Goal: Transaction & Acquisition: Purchase product/service

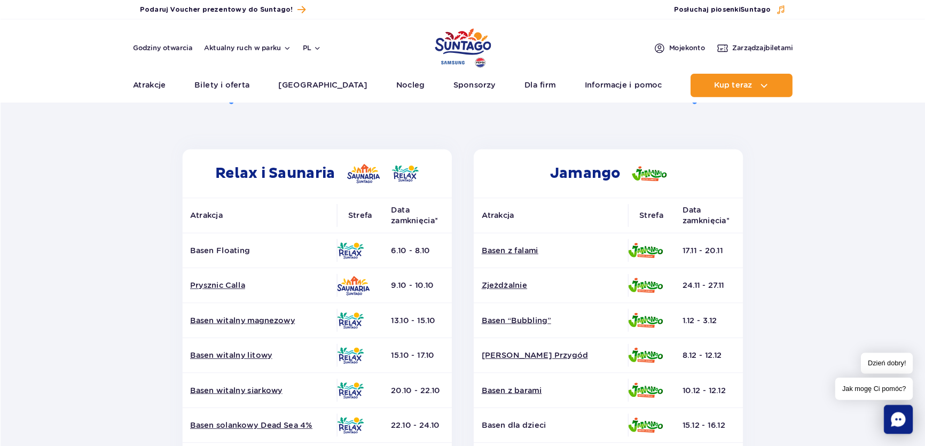
scroll to position [160, 0]
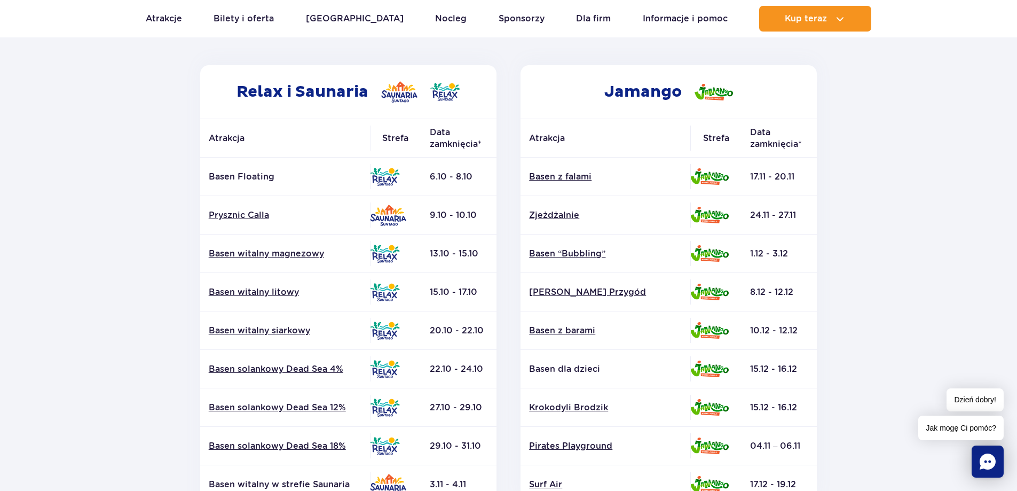
click at [470, 251] on td "13.10 - 15.10" at bounding box center [458, 253] width 75 height 38
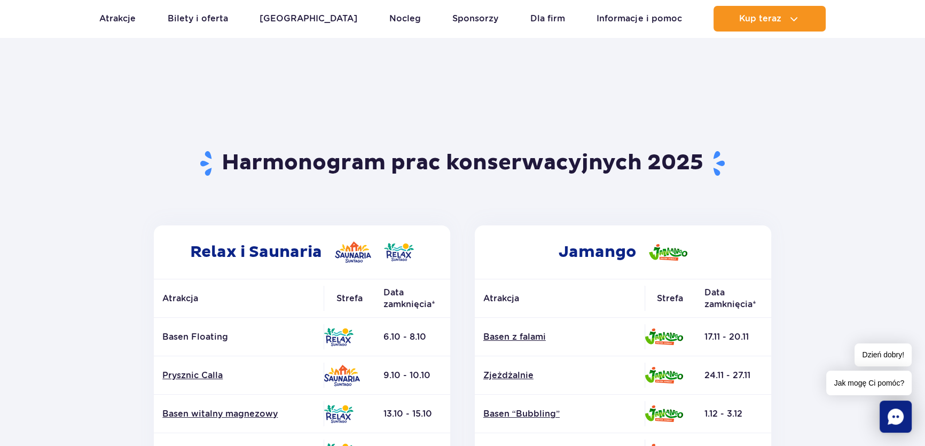
scroll to position [0, 0]
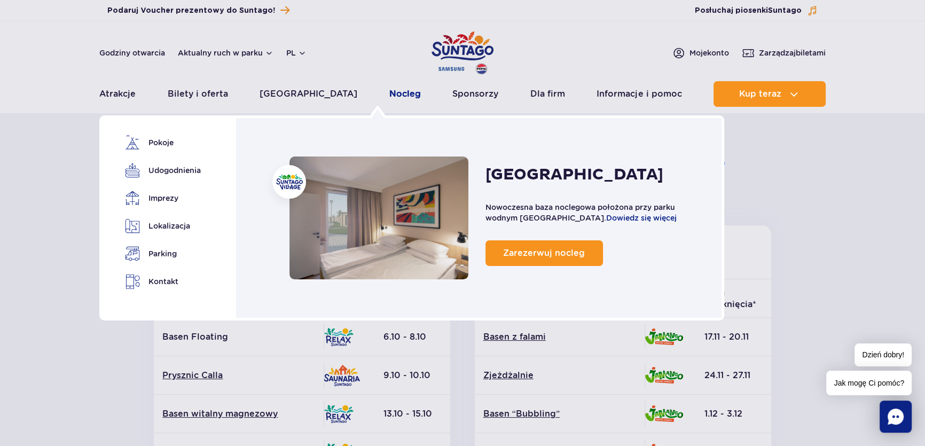
click at [389, 96] on link "Nocleg" at bounding box center [404, 94] width 31 height 26
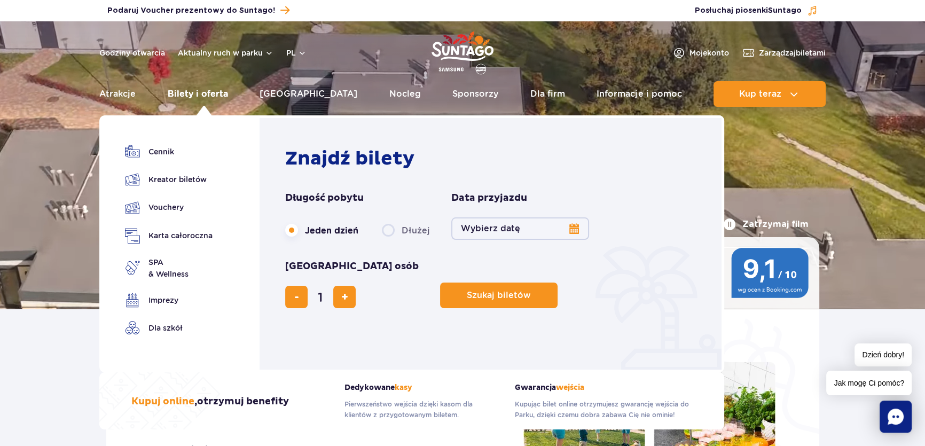
click at [176, 88] on link "Bilety i oferta" at bounding box center [198, 94] width 60 height 26
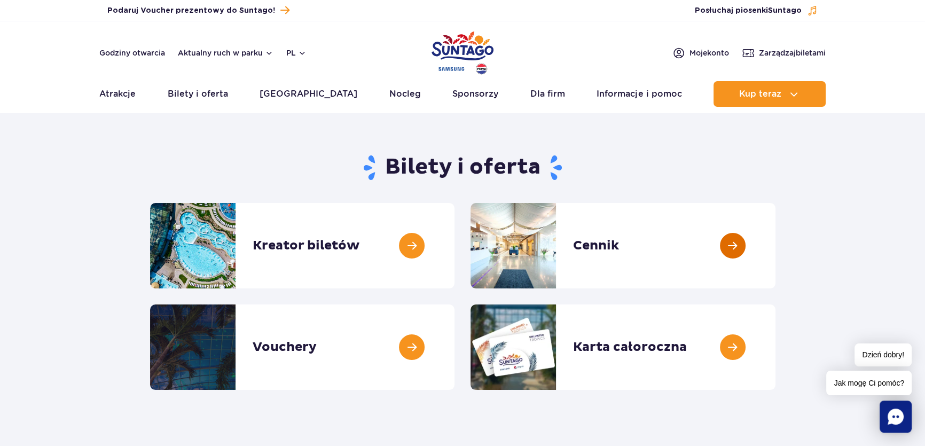
click at [775, 263] on link at bounding box center [775, 245] width 0 height 85
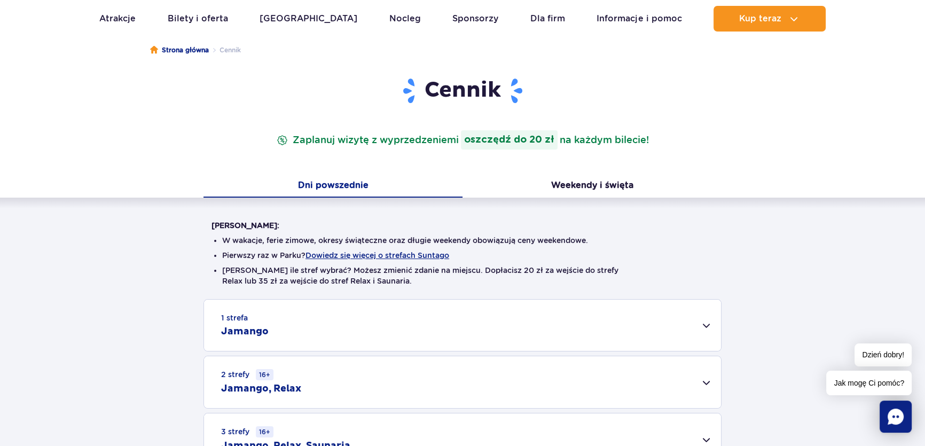
scroll to position [97, 0]
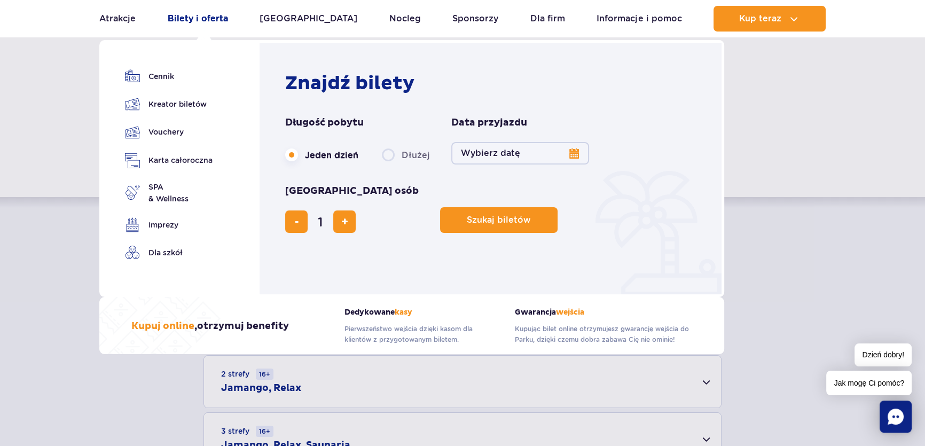
click at [215, 19] on link "Bilety i oferta" at bounding box center [198, 19] width 60 height 26
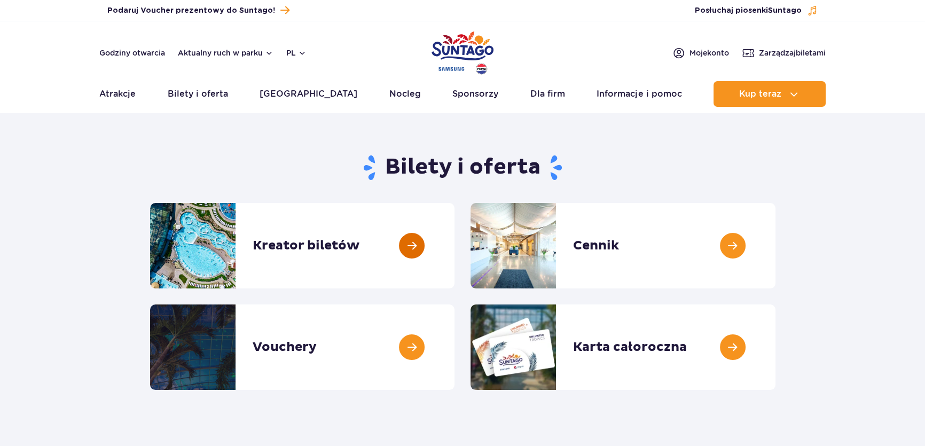
click at [454, 258] on link at bounding box center [454, 245] width 0 height 85
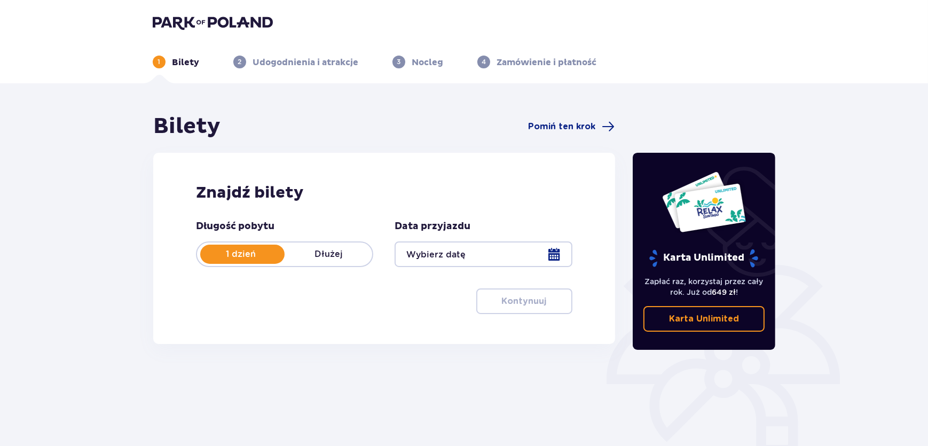
click at [551, 248] on div at bounding box center [483, 254] width 177 height 26
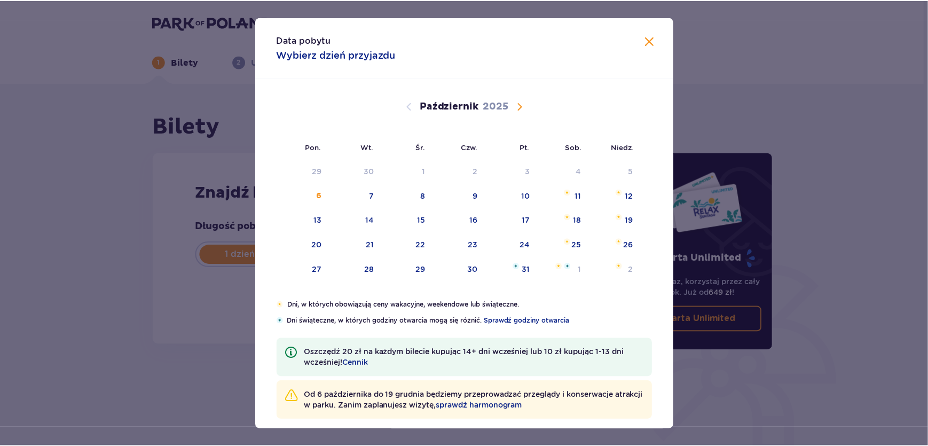
scroll to position [11, 0]
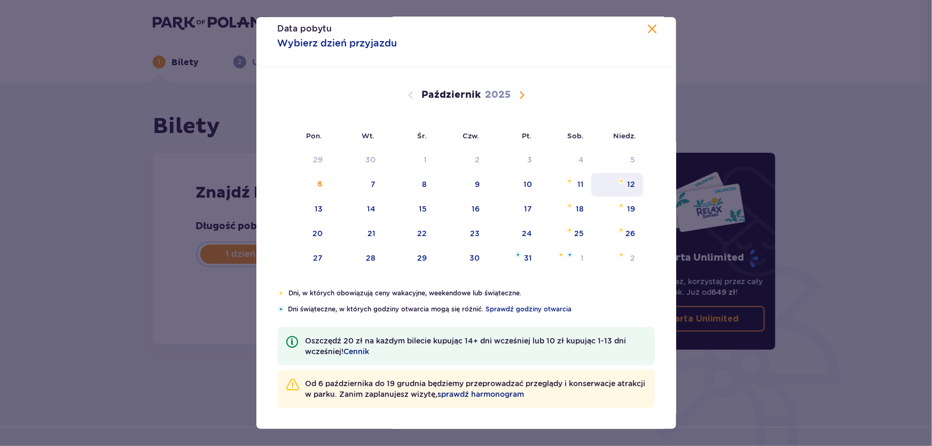
click at [629, 184] on div "12" at bounding box center [631, 184] width 8 height 11
type input "[DATE]"
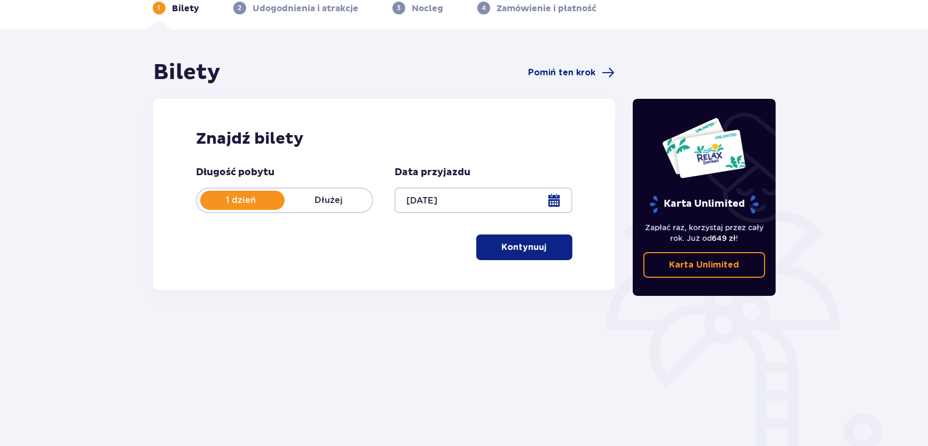
scroll to position [97, 0]
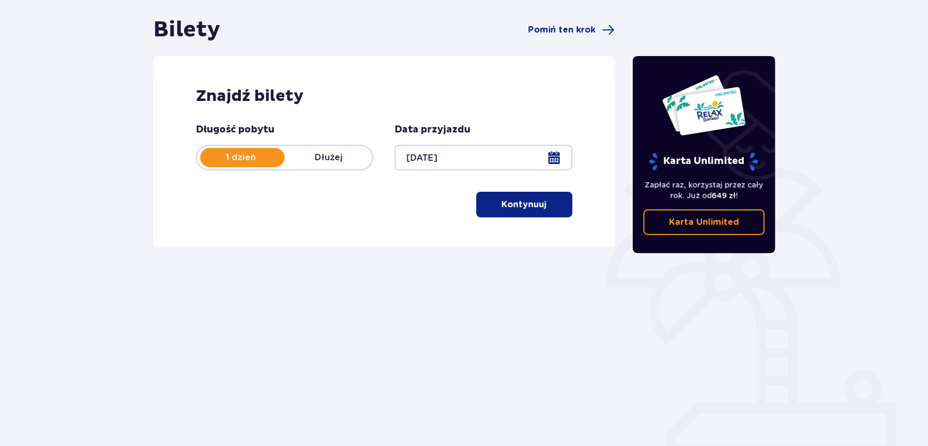
click at [502, 208] on p "Kontynuuj" at bounding box center [524, 205] width 45 height 12
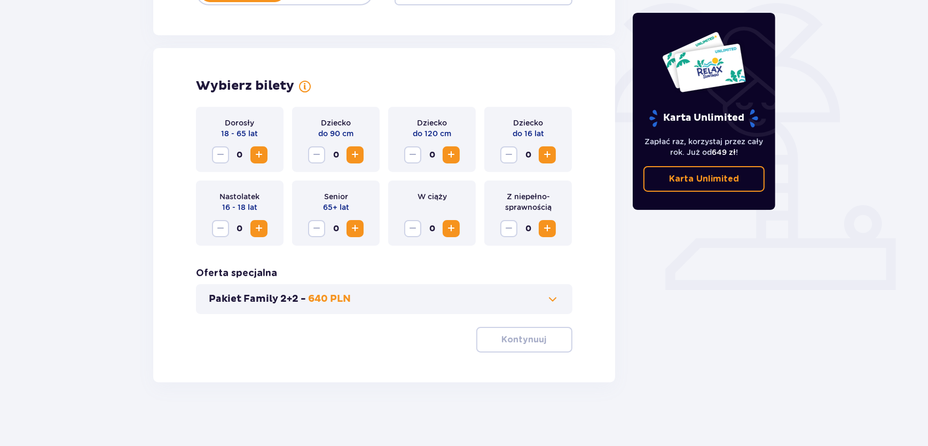
scroll to position [262, 0]
click at [263, 156] on span "Zwiększ" at bounding box center [259, 154] width 13 height 13
click at [496, 346] on button "Kontynuuj" at bounding box center [524, 340] width 96 height 26
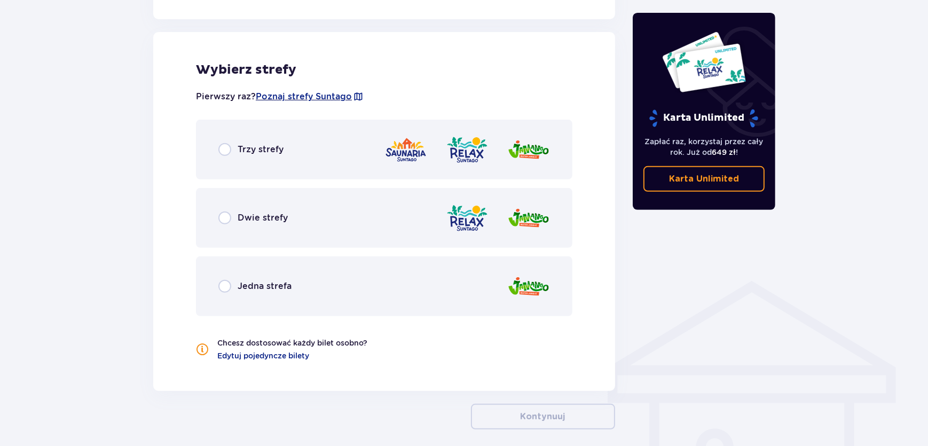
scroll to position [593, 0]
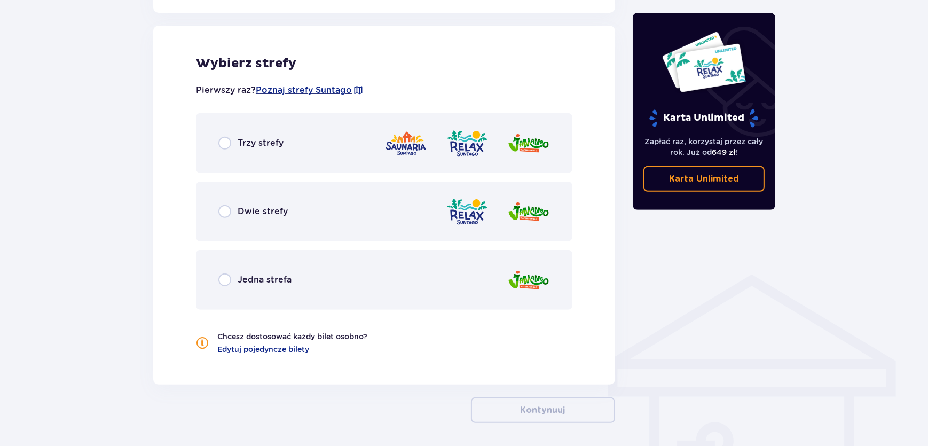
click at [272, 219] on div "Dwie strefy" at bounding box center [384, 212] width 376 height 60
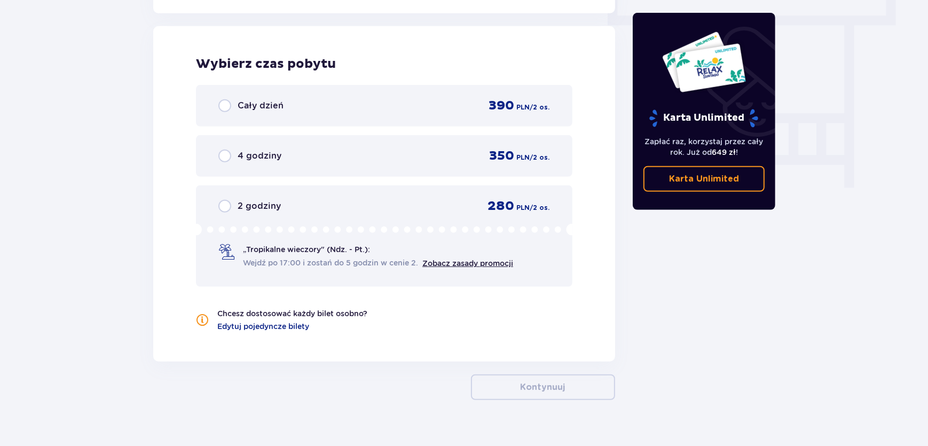
scroll to position [964, 0]
click at [246, 154] on span "4 godziny" at bounding box center [260, 155] width 44 height 12
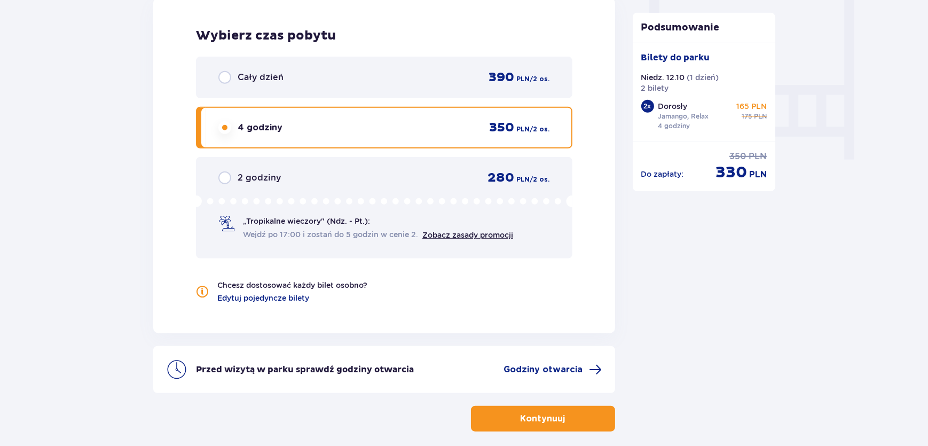
scroll to position [1041, 0]
